Goal: Navigation & Orientation: Understand site structure

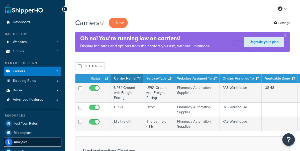
click at [19, 140] on span "Analytics" at bounding box center [21, 142] width 14 height 4
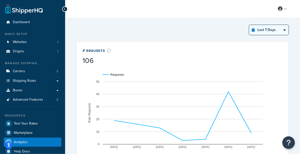
click at [269, 33] on select "Last 24 Hours Last 7 Days Last 30 Days Last 3 Months Last 6 Months Last 12 Mont…" at bounding box center [269, 30] width 40 height 10
select select "last_year"
click at [250, 25] on select "Last 24 Hours Last 7 Days Last 30 Days Last 3 Months Last 6 Months Last 12 Mont…" at bounding box center [269, 30] width 40 height 10
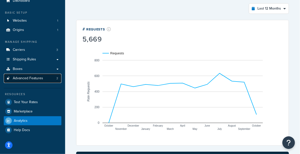
click at [34, 75] on link "Advanced Features 2" at bounding box center [33, 78] width 58 height 9
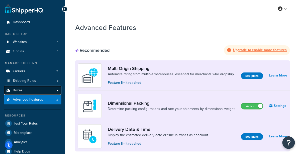
click at [22, 91] on link "Boxes" at bounding box center [33, 90] width 58 height 9
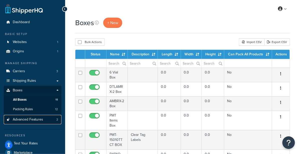
click at [38, 119] on span "Advanced Features" at bounding box center [28, 119] width 30 height 4
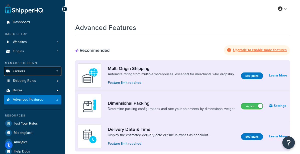
click at [30, 70] on link "Carriers 3" at bounding box center [33, 70] width 58 height 9
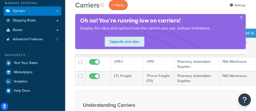
scroll to position [57, 0]
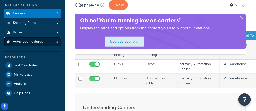
click at [29, 42] on span "Advanced Features" at bounding box center [28, 42] width 30 height 4
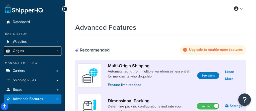
click at [30, 52] on link "Origins 1" at bounding box center [33, 51] width 58 height 9
